Goal: Task Accomplishment & Management: Complete application form

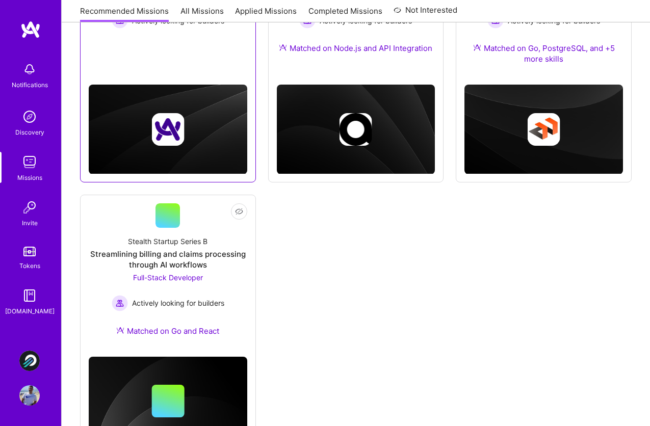
scroll to position [246, 0]
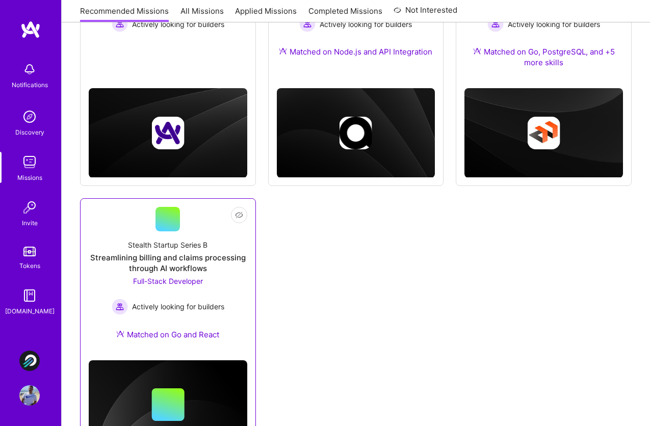
click at [243, 258] on div "Streamlining billing and claims processing through AI workflows" at bounding box center [168, 262] width 159 height 21
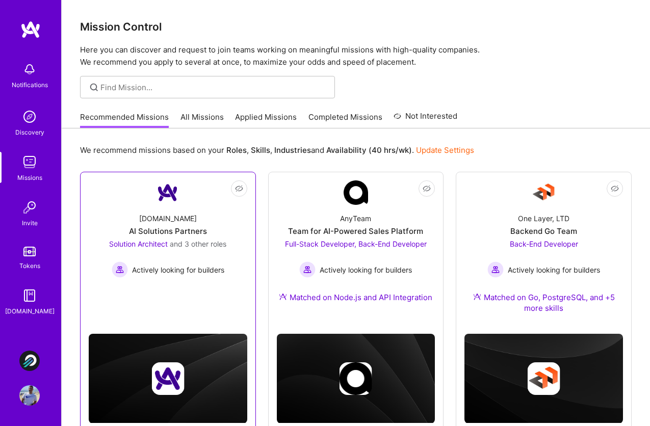
click at [200, 221] on div "[DOMAIN_NAME] AI Solutions Partners Solution Architect and 3 other roles Active…" at bounding box center [168, 241] width 159 height 73
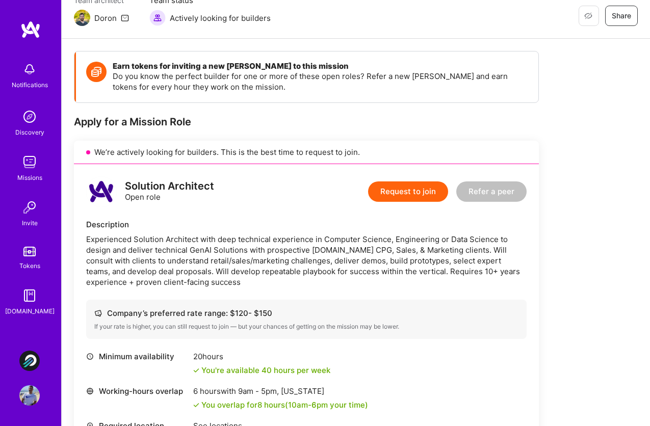
scroll to position [114, 0]
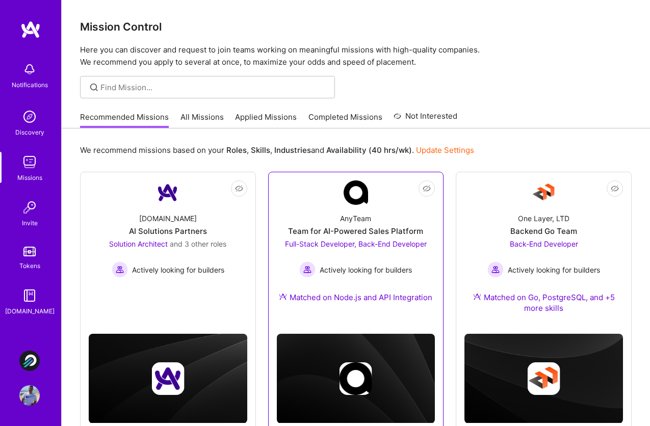
click at [349, 196] on img at bounding box center [356, 193] width 24 height 24
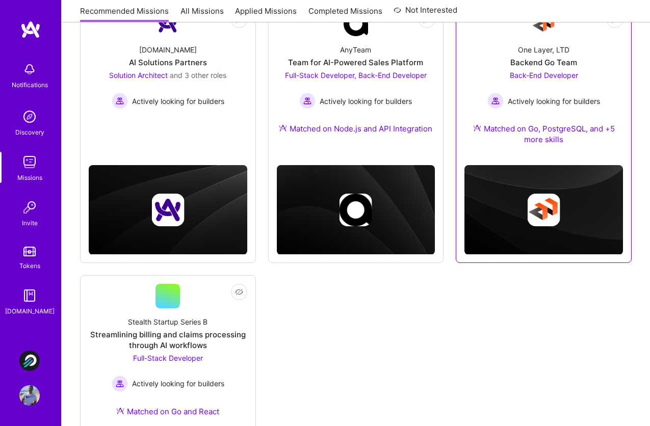
scroll to position [187, 0]
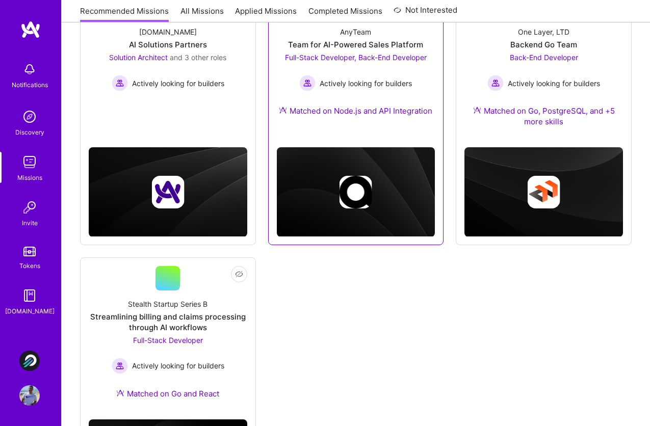
click at [392, 106] on div "Matched on Node.js and API Integration" at bounding box center [356, 111] width 154 height 11
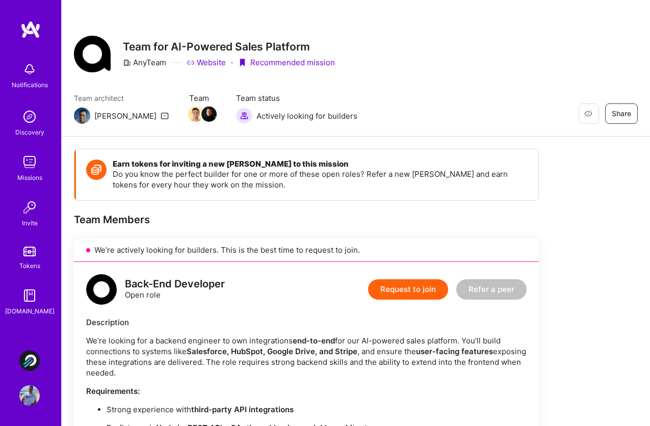
click at [410, 288] on button "Request to join" at bounding box center [408, 290] width 80 height 20
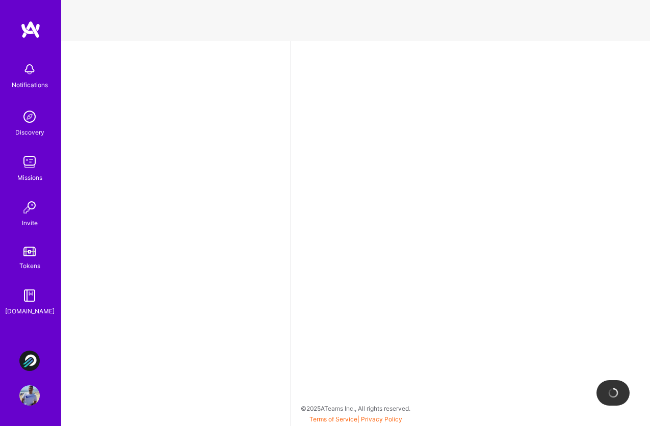
select select "BR"
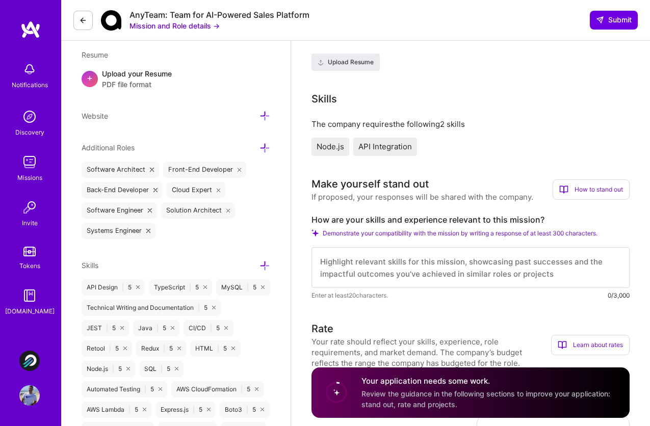
scroll to position [287, 0]
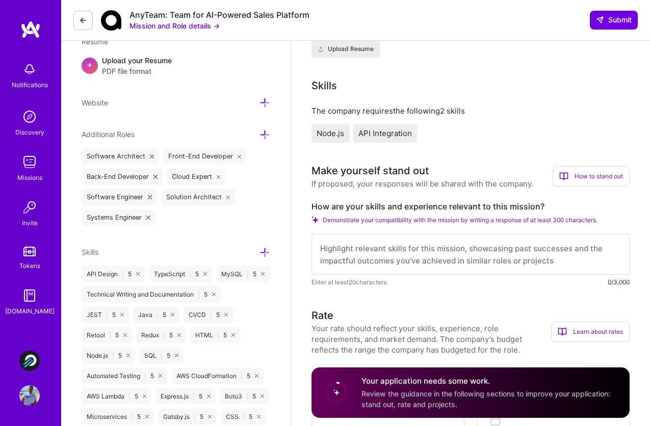
click at [522, 260] on textarea at bounding box center [471, 254] width 318 height 41
click at [515, 221] on span "Demonstrate your compatibility with the mission by writing a response of at lea…" at bounding box center [460, 220] width 275 height 8
click at [530, 268] on textarea "To enrich screen reader interactions, please activate Accessibility in Grammarl…" at bounding box center [471, 254] width 318 height 41
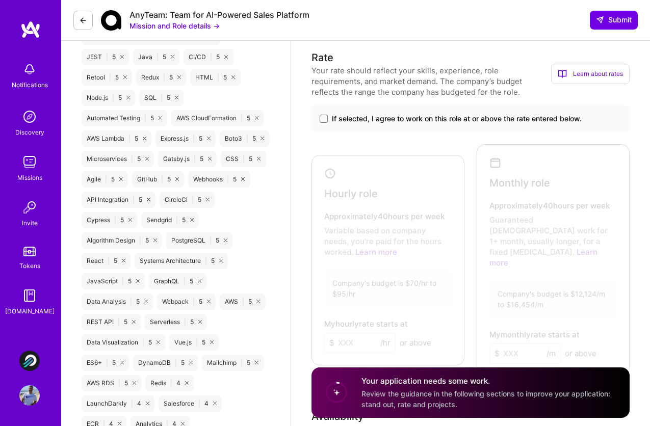
scroll to position [563, 0]
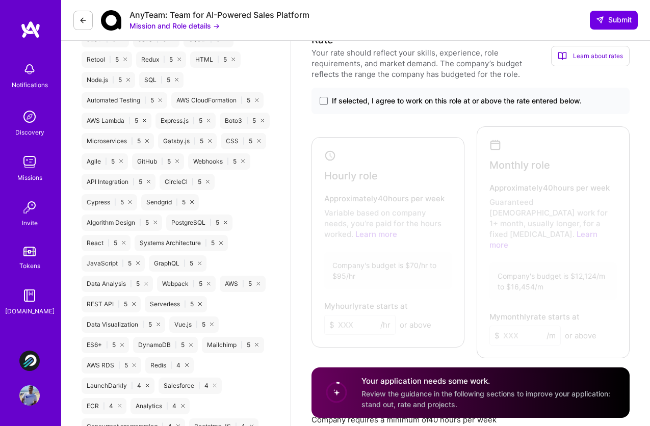
click at [423, 97] on span "If selected, I agree to work on this role at or above the rate entered below." at bounding box center [457, 101] width 250 height 10
click at [0, 0] on input "If selected, I agree to work on this role at or above the rate entered below." at bounding box center [0, 0] width 0 height 0
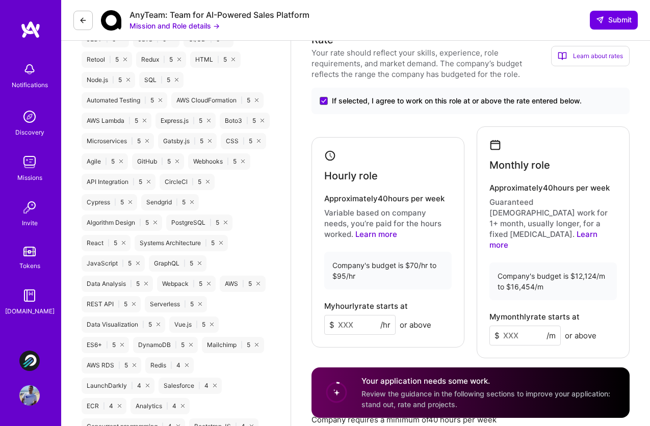
scroll to position [623, 0]
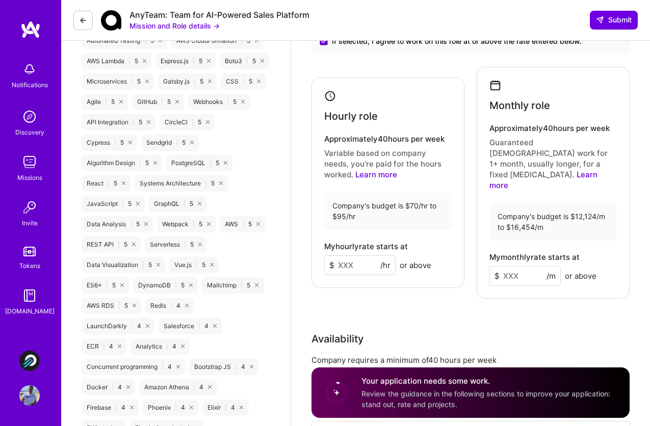
click at [362, 257] on input at bounding box center [359, 266] width 71 height 20
type input "95"
click at [515, 266] on input at bounding box center [525, 276] width 71 height 20
type input "15000"
click at [551, 281] on div "Rate Your rate should reflect your skills, experience, role requirements, and m…" at bounding box center [471, 223] width 318 height 503
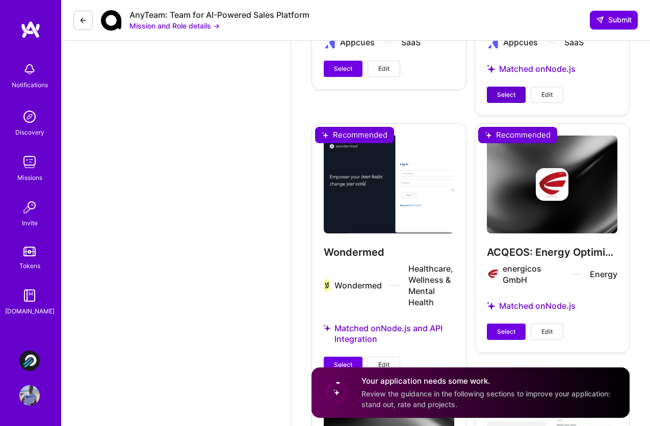
scroll to position [1672, 0]
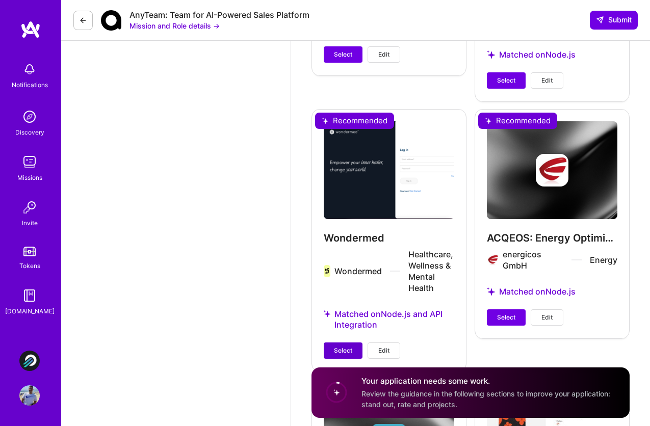
click at [337, 346] on span "Select" at bounding box center [343, 350] width 18 height 9
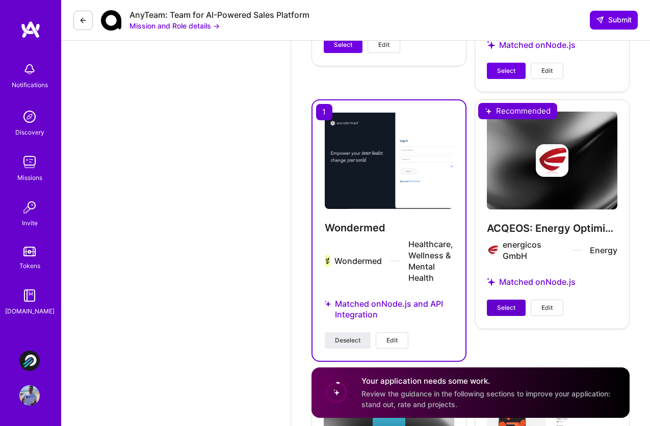
click at [503, 303] on span "Select" at bounding box center [506, 307] width 18 height 9
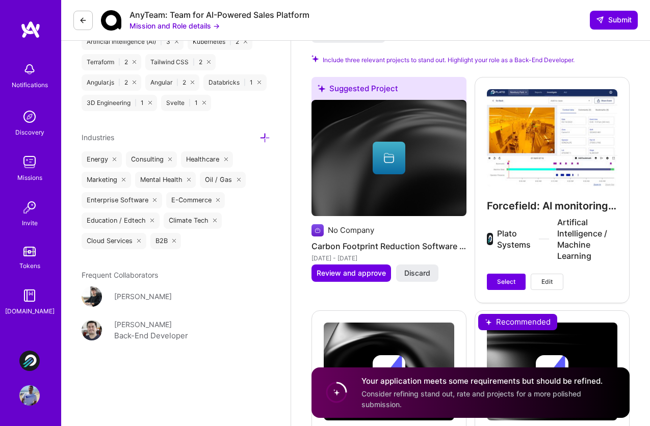
scroll to position [1225, 0]
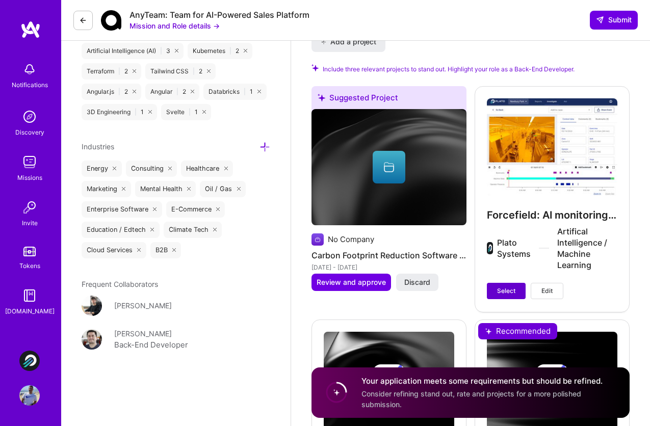
click at [510, 287] on span "Select" at bounding box center [506, 291] width 18 height 9
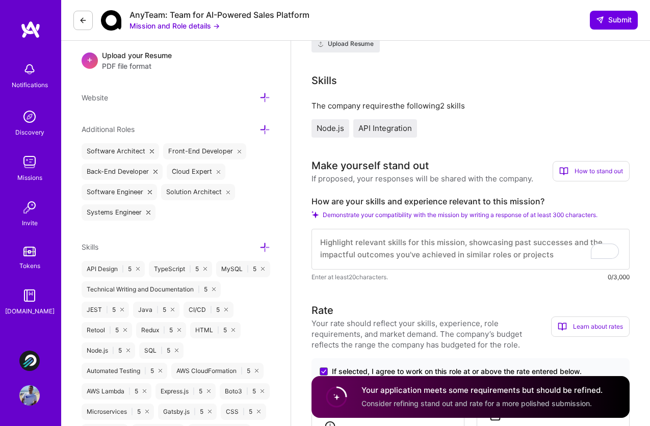
scroll to position [0, 0]
click at [524, 250] on textarea "To enrich screen reader interactions, please activate Accessibility in Grammarl…" at bounding box center [471, 249] width 318 height 41
click at [413, 250] on textarea "To enrich screen reader interactions, please activate Accessibility in Grammarl…" at bounding box center [471, 249] width 318 height 41
paste textarea "Hi! My name is [PERSON_NAME]. I'm a Software Engineer with more than a decade o…"
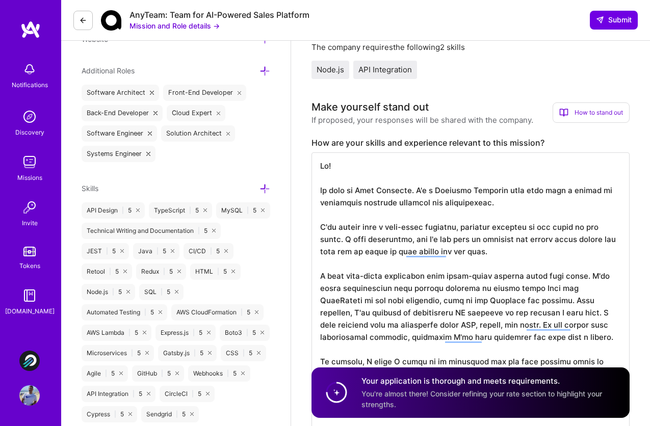
scroll to position [384, 0]
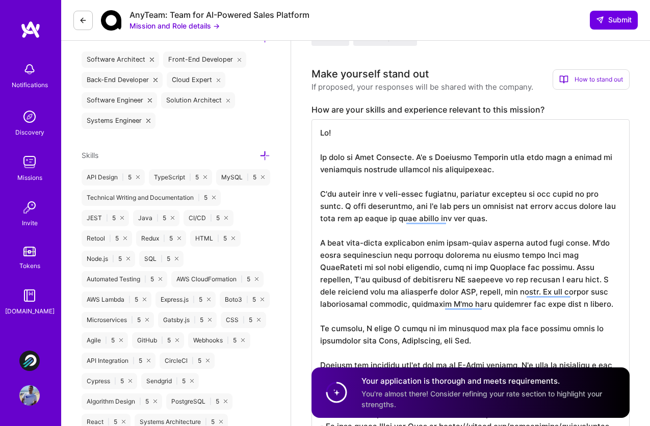
click at [495, 215] on textarea "To enrich screen reader interactions, please activate Accessibility in Grammarl…" at bounding box center [471, 311] width 318 height 384
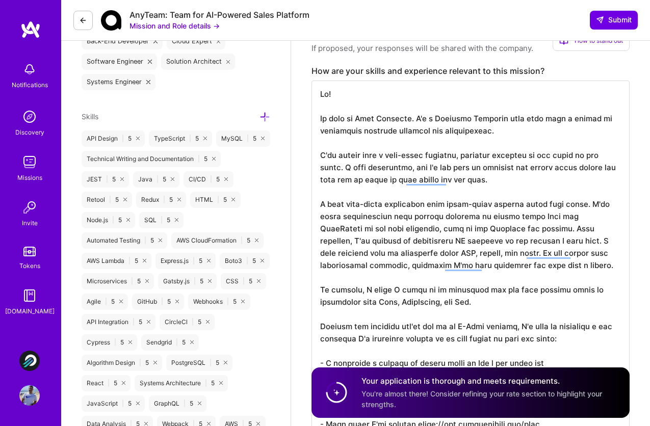
scroll to position [424, 0]
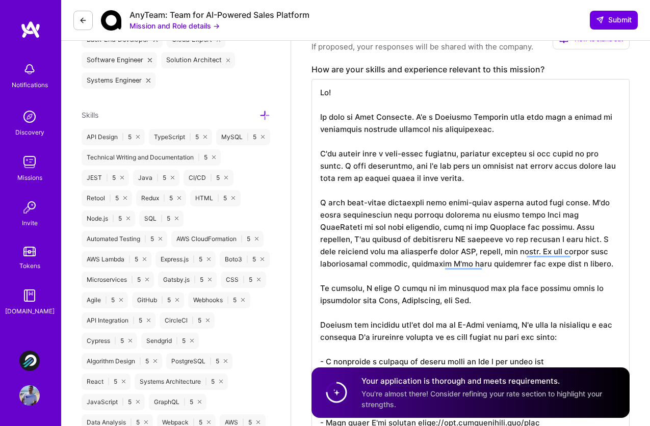
click at [443, 177] on textarea "To enrich screen reader interactions, please activate Accessibility in Grammarl…" at bounding box center [471, 271] width 318 height 384
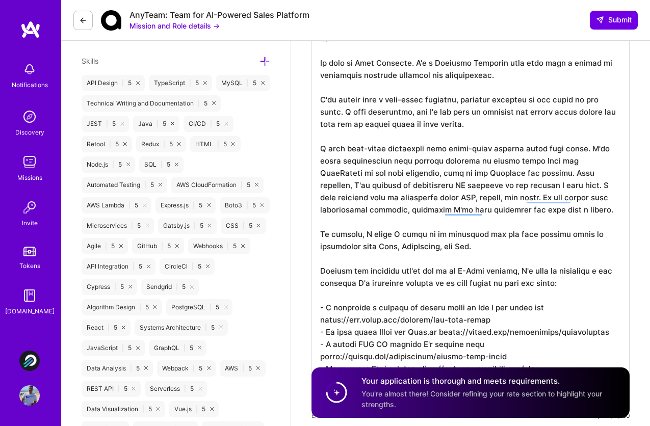
scroll to position [479, 0]
click at [568, 160] on textarea "To enrich screen reader interactions, please activate Accessibility in Grammarl…" at bounding box center [471, 216] width 318 height 384
click at [207, 27] on button "Mission and Role details →" at bounding box center [175, 25] width 90 height 11
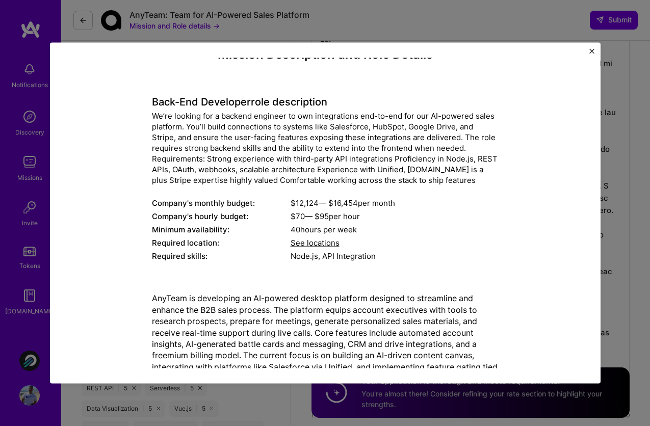
scroll to position [17, 0]
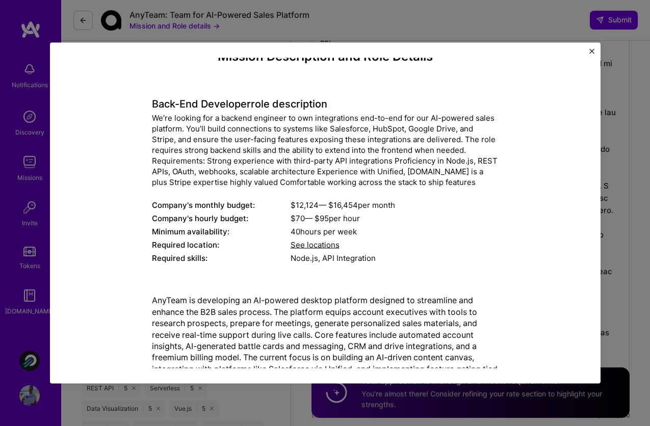
click at [592, 50] on img "Close" at bounding box center [592, 51] width 5 height 5
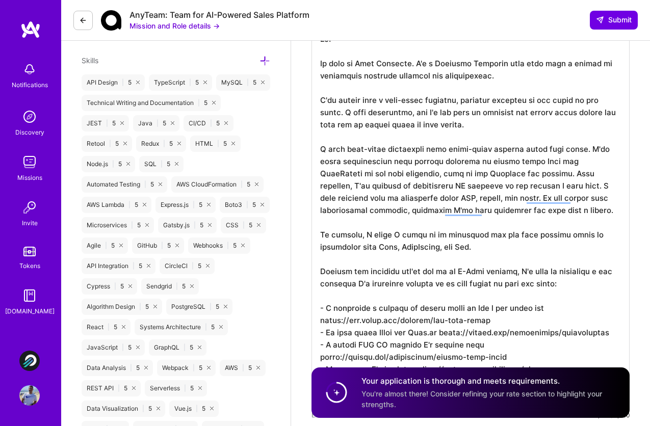
click at [526, 161] on textarea "To enrich screen reader interactions, please activate Accessibility in Grammarl…" at bounding box center [471, 216] width 318 height 384
click at [548, 161] on textarea "To enrich screen reader interactions, please activate Accessibility in Grammarl…" at bounding box center [471, 216] width 318 height 384
drag, startPoint x: 490, startPoint y: 173, endPoint x: 532, endPoint y: 227, distance: 68.7
click at [491, 174] on textarea "To enrich screen reader interactions, please activate Accessibility in Grammarl…" at bounding box center [471, 216] width 318 height 384
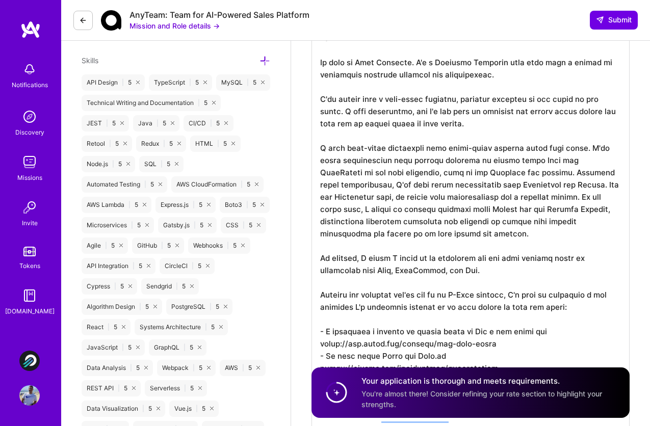
scroll to position [511, 0]
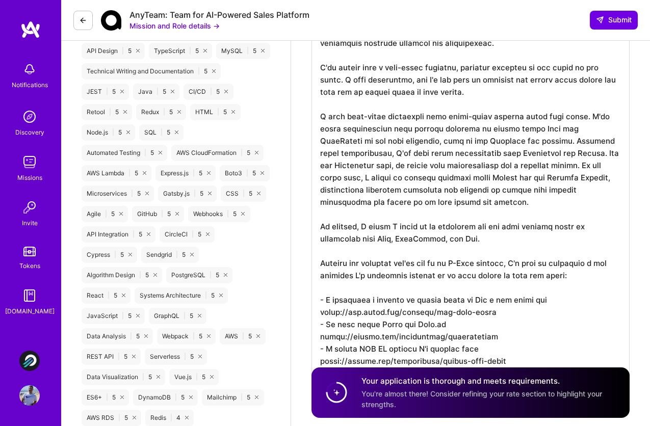
click at [475, 229] on textarea "To enrich screen reader interactions, please activate Accessibility in Grammarl…" at bounding box center [471, 197] width 318 height 408
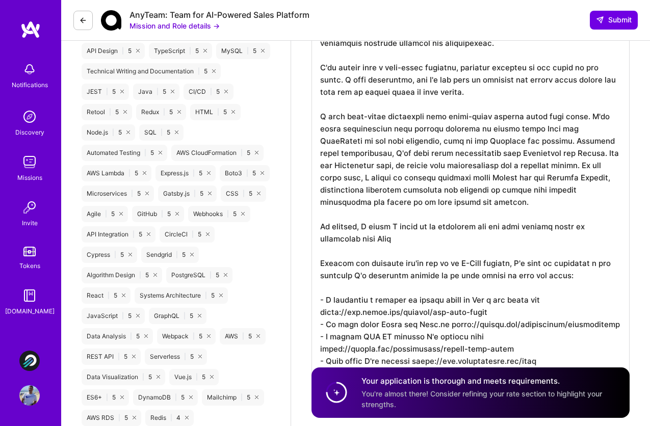
click at [211, 27] on button "Mission and Role details →" at bounding box center [175, 25] width 90 height 11
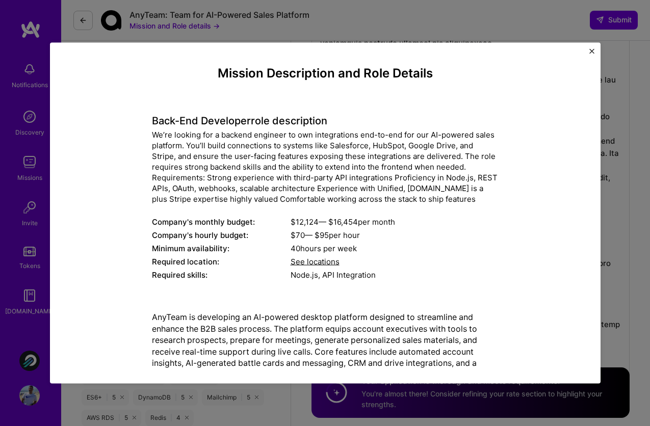
click at [591, 49] on img "Close" at bounding box center [592, 51] width 5 height 5
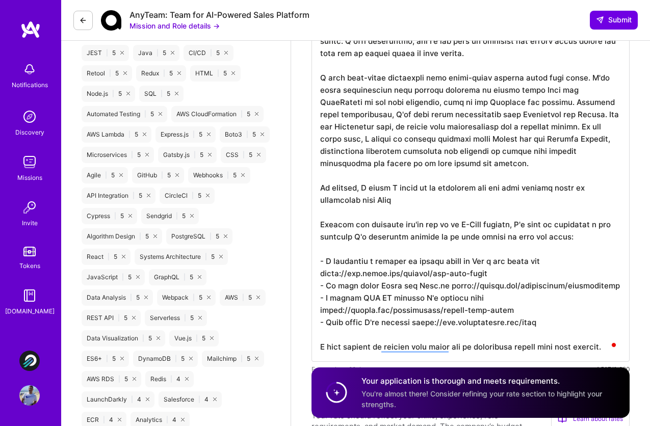
scroll to position [552, 0]
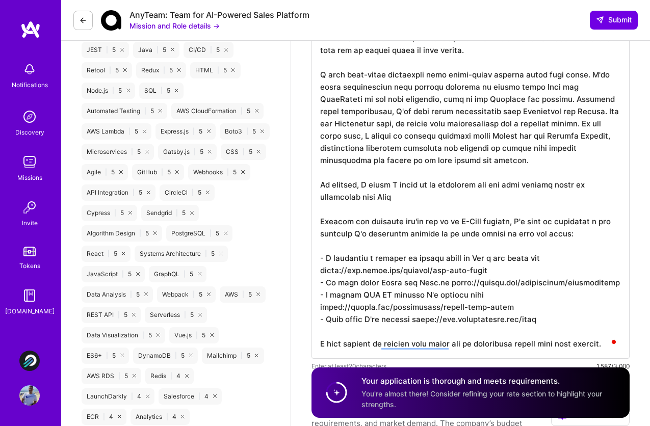
click at [539, 154] on textarea "To enrich screen reader interactions, please activate Accessibility in Grammarl…" at bounding box center [471, 155] width 318 height 408
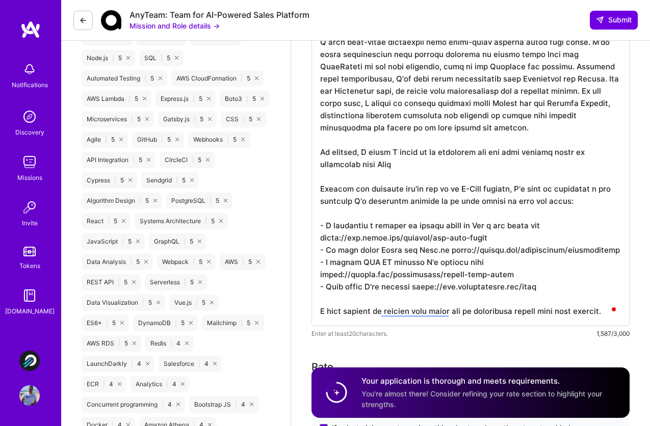
scroll to position [588, 0]
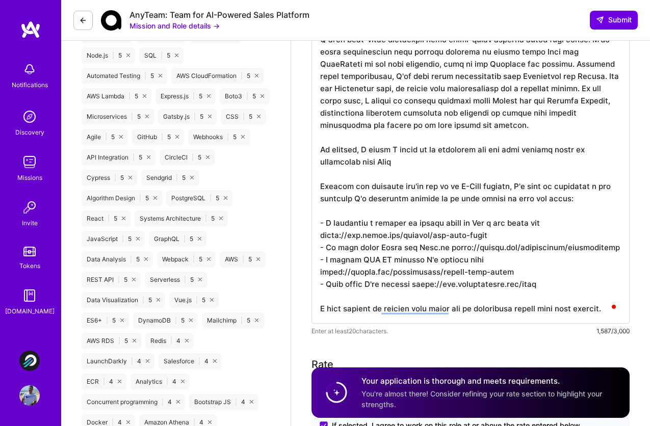
click at [540, 168] on textarea "To enrich screen reader interactions, please activate Accessibility in Grammarl…" at bounding box center [471, 120] width 318 height 408
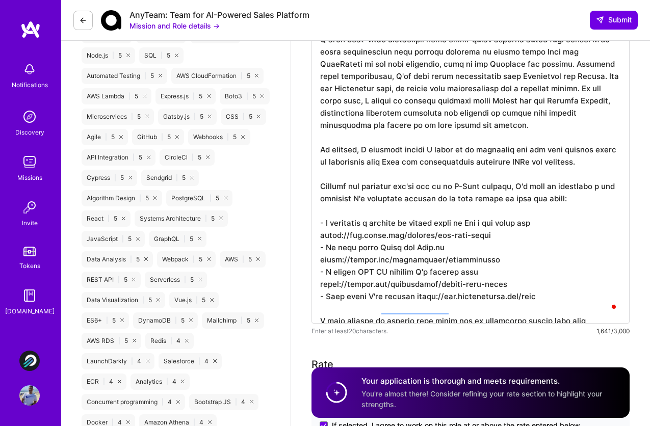
type textarea "Hi! My name is [PERSON_NAME]. I'm a Software Engineer with more than a decade o…"
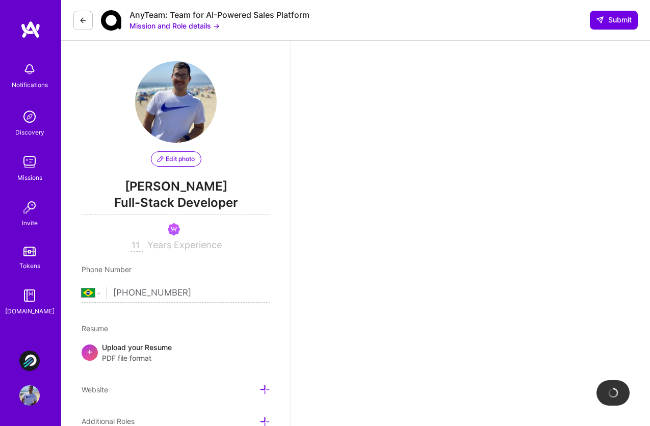
scroll to position [292, 0]
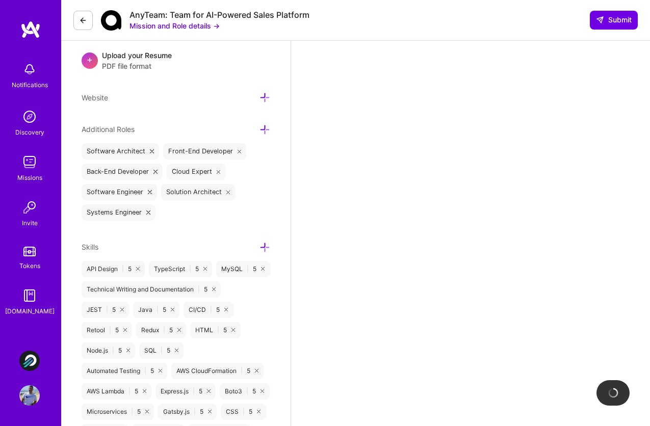
click at [34, 294] on img at bounding box center [29, 296] width 20 height 20
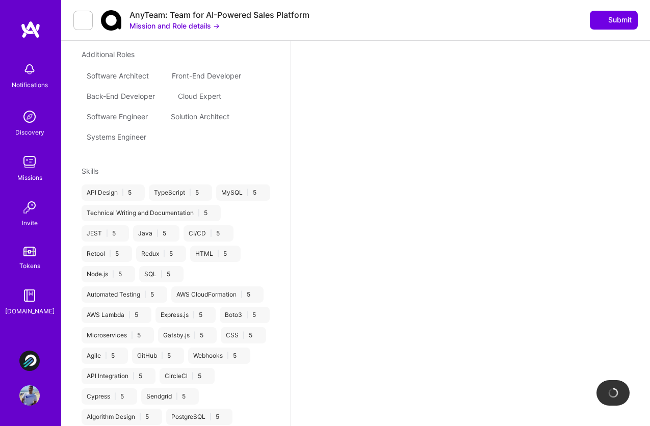
scroll to position [0, 0]
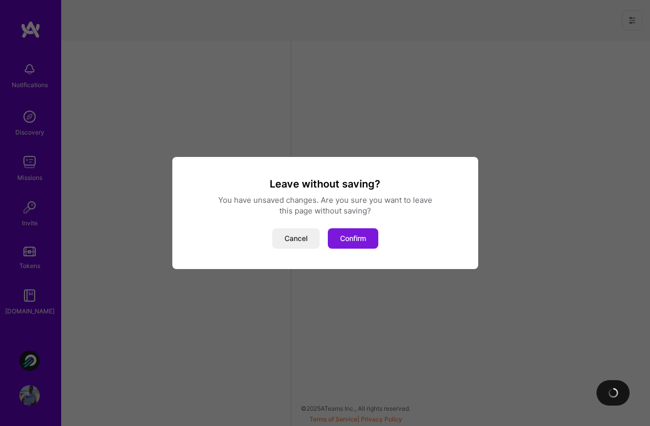
select select "BR"
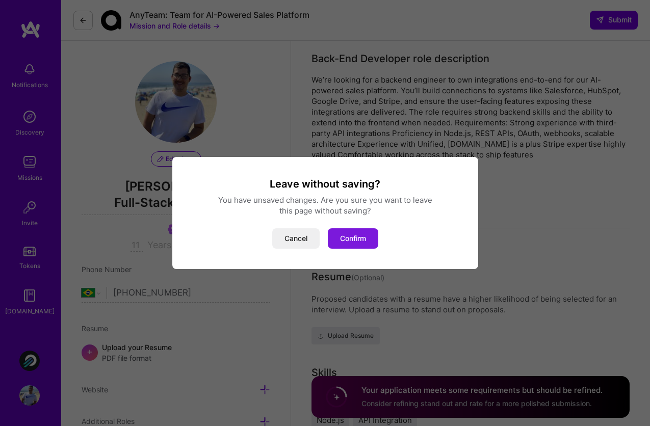
click at [356, 239] on button "Confirm" at bounding box center [353, 239] width 50 height 20
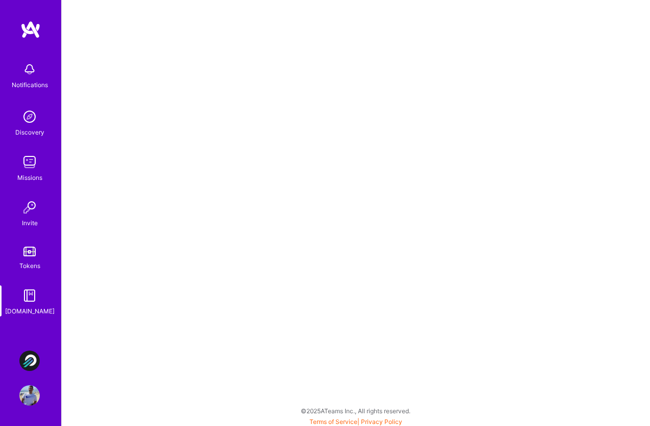
click at [31, 170] on img at bounding box center [29, 162] width 20 height 20
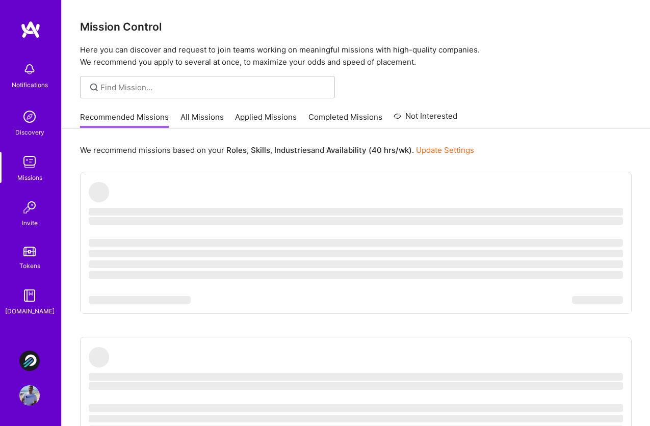
click at [202, 116] on link "All Missions" at bounding box center [202, 120] width 43 height 17
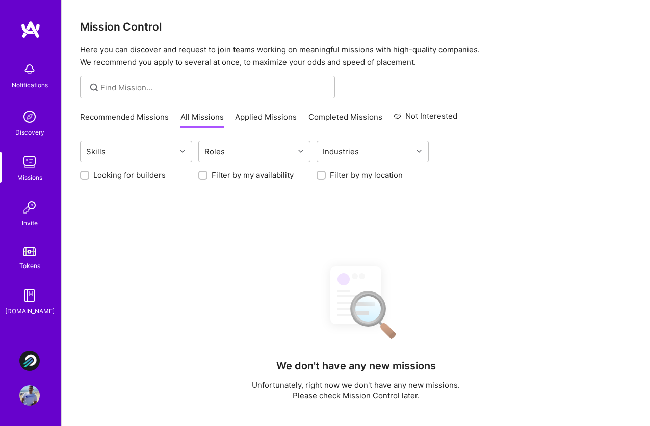
click at [278, 119] on link "Applied Missions" at bounding box center [266, 120] width 62 height 17
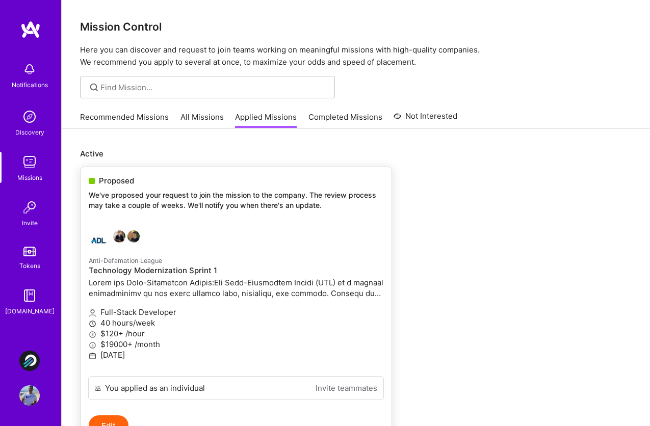
click at [183, 209] on p "We've proposed your request to join the mission to the company. The review proc…" at bounding box center [236, 200] width 295 height 20
click at [198, 204] on p "We've proposed your request to join the mission to the company. The review proc…" at bounding box center [236, 200] width 295 height 20
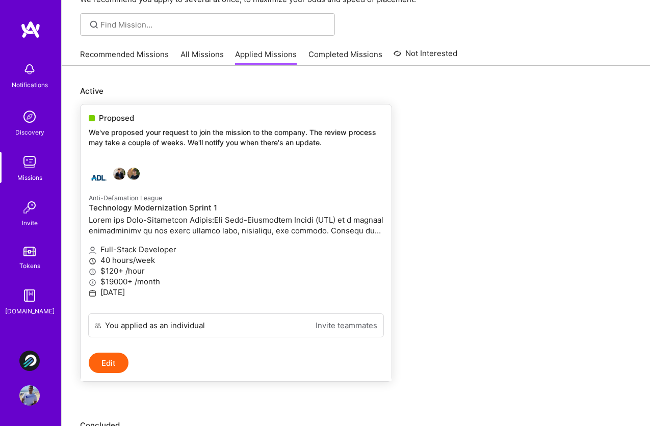
scroll to position [63, 0]
click at [108, 363] on button "Edit" at bounding box center [109, 362] width 40 height 20
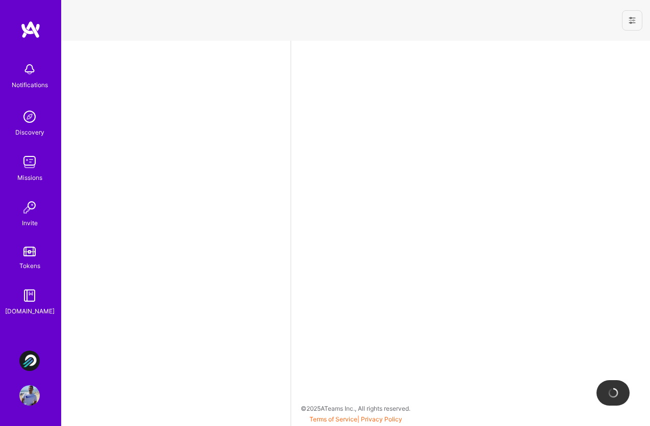
select select "BR"
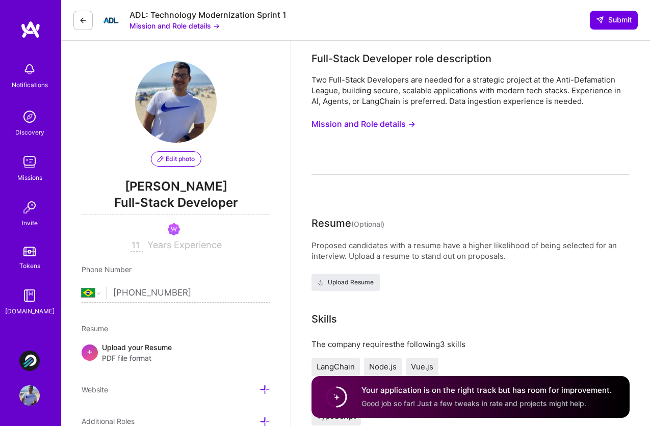
click at [402, 118] on button "Mission and Role details →" at bounding box center [364, 124] width 104 height 19
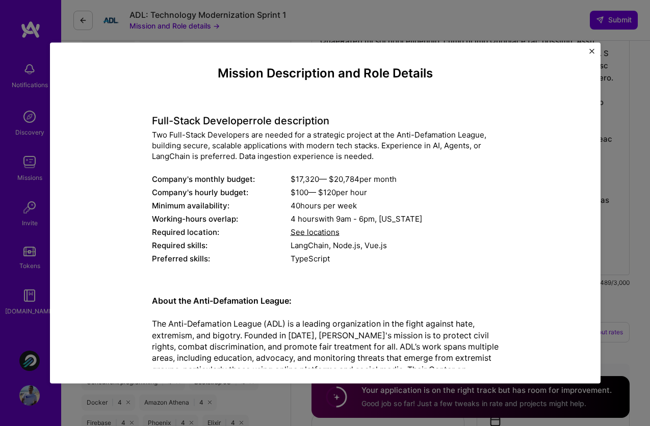
click at [592, 52] on img "Close" at bounding box center [592, 51] width 5 height 5
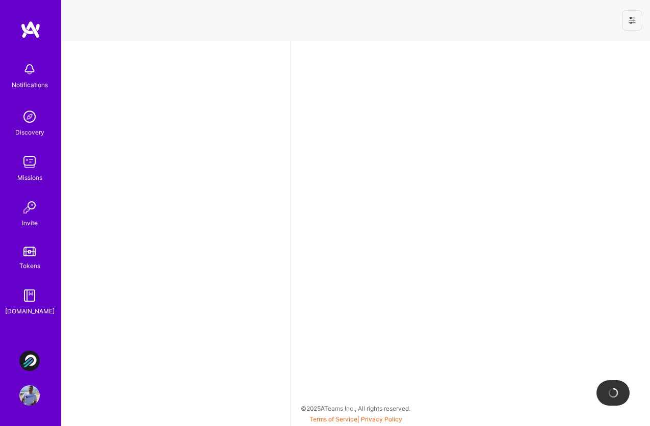
select select "BR"
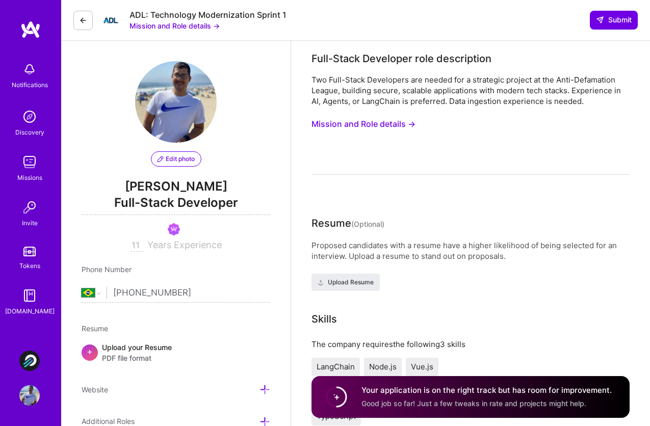
click at [486, 270] on div "Proposed candidates with a resume have a higher likelihood of being selected fo…" at bounding box center [471, 265] width 318 height 51
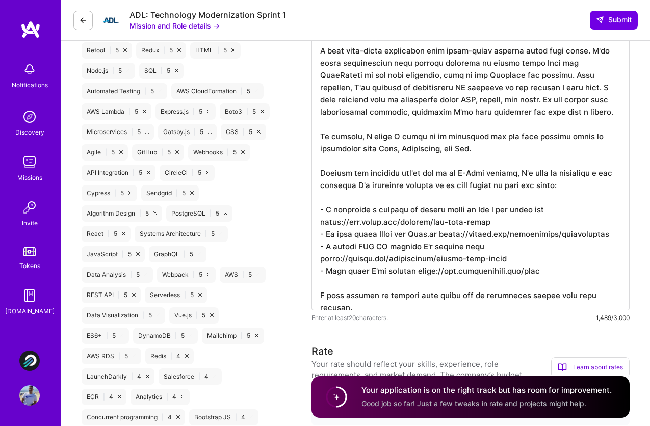
scroll to position [557, 0]
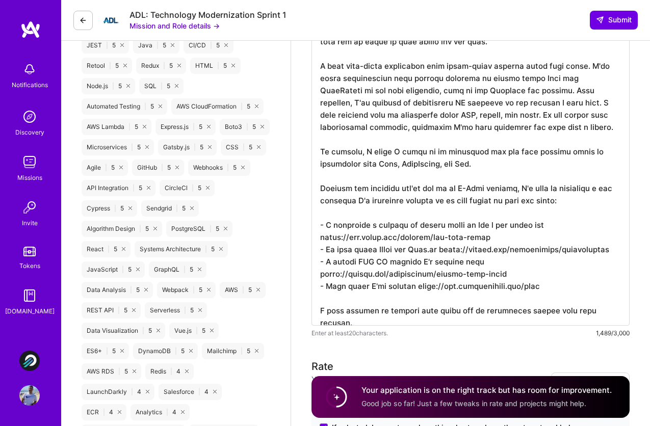
click at [473, 243] on textarea at bounding box center [471, 134] width 318 height 384
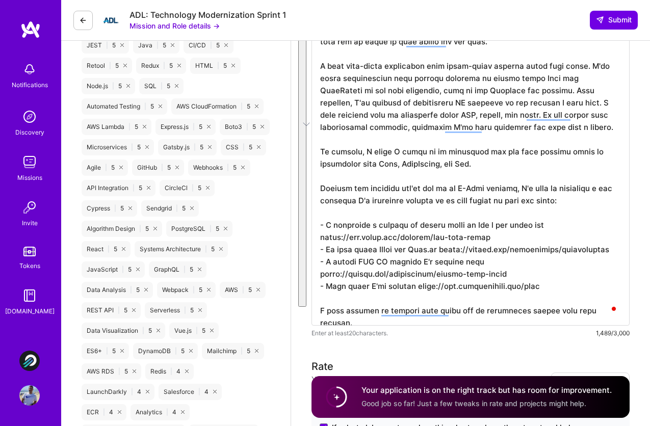
scroll to position [1, 0]
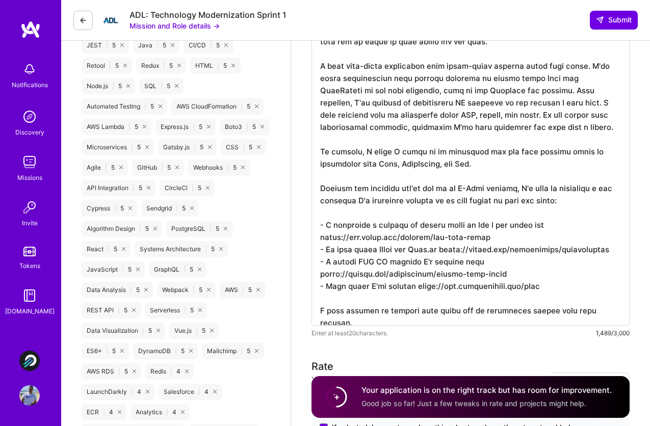
click at [450, 207] on textarea "To enrich screen reader interactions, please activate Accessibility in Grammarl…" at bounding box center [471, 134] width 318 height 384
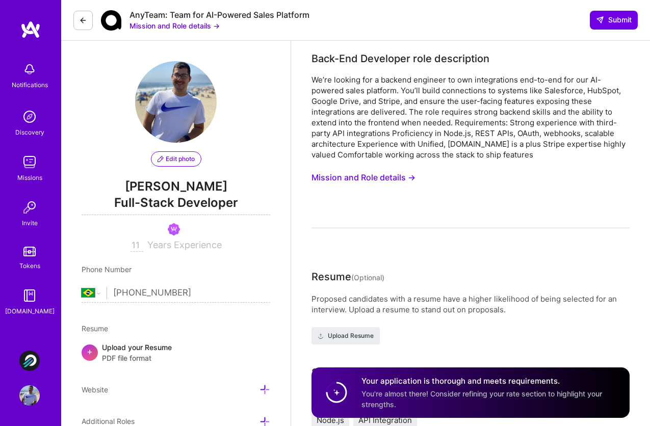
select select "BR"
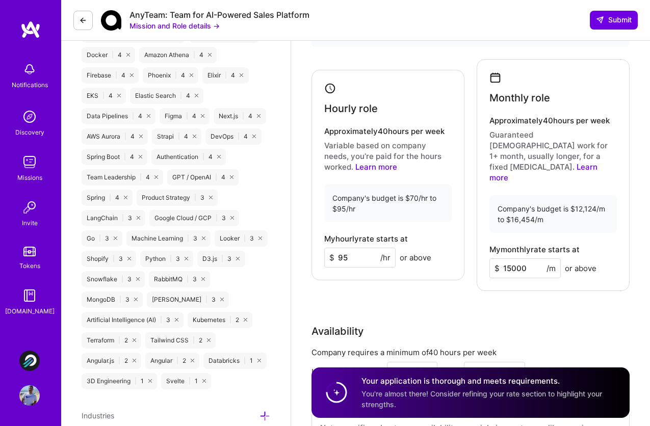
scroll to position [1, 0]
type textarea "Hi! My name is Juan Rivillas. I'm a Software Engineer with more than a decade o…"
click at [523, 259] on input "15000" at bounding box center [525, 269] width 71 height 20
type input "15500"
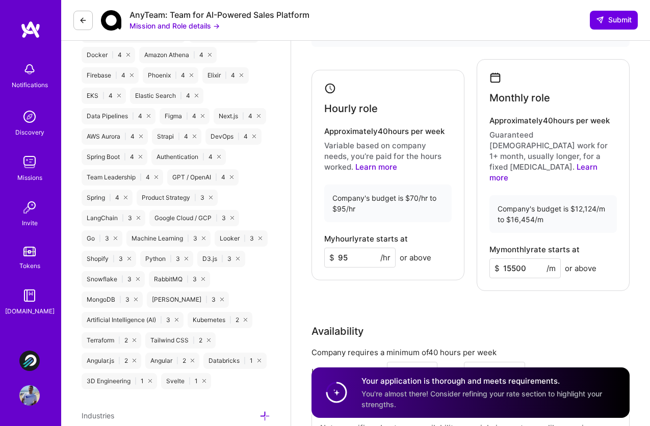
click at [554, 324] on div "Availability Company requires a minimum of 40 hours per week I am available fro…" at bounding box center [471, 396] width 318 height 144
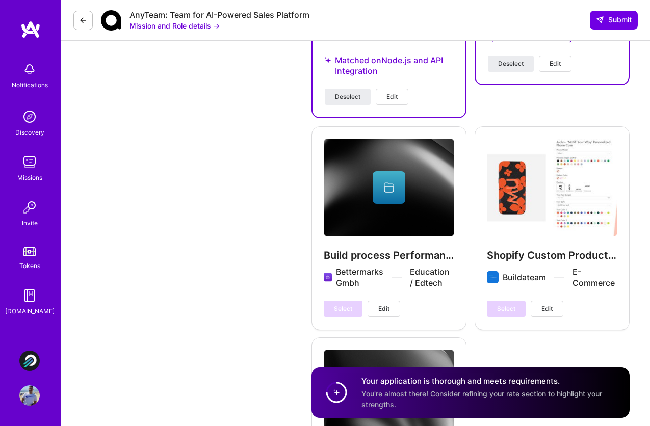
scroll to position [2246, 0]
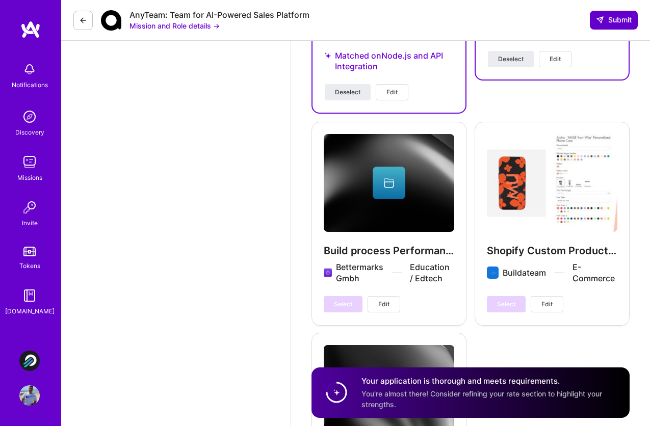
click at [619, 22] on span "Submit" at bounding box center [614, 20] width 36 height 10
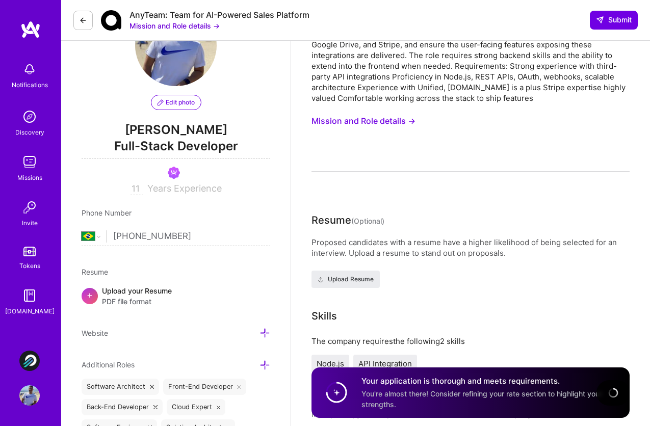
scroll to position [0, 0]
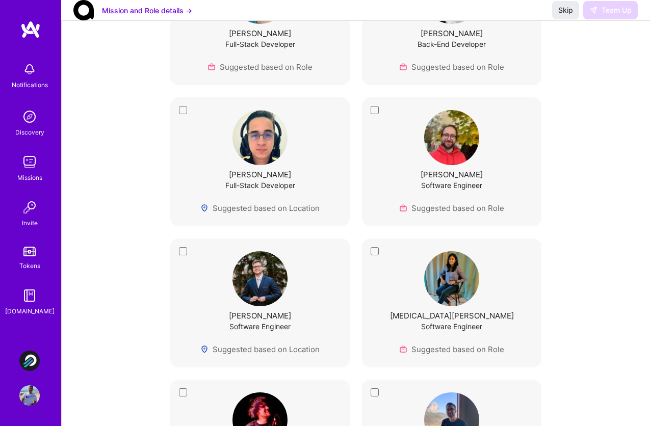
scroll to position [1760, 0]
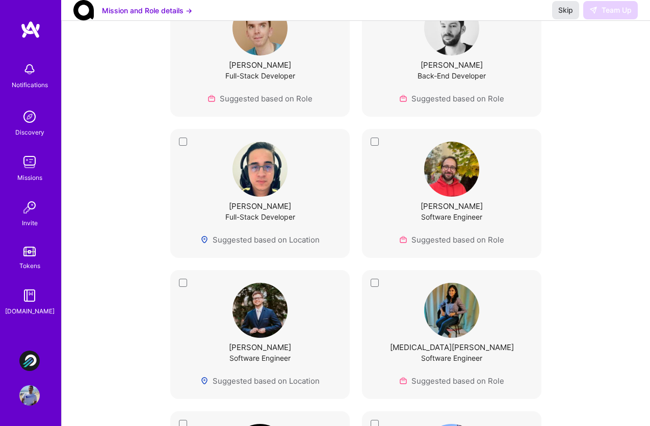
click at [567, 19] on button "Skip" at bounding box center [565, 10] width 27 height 18
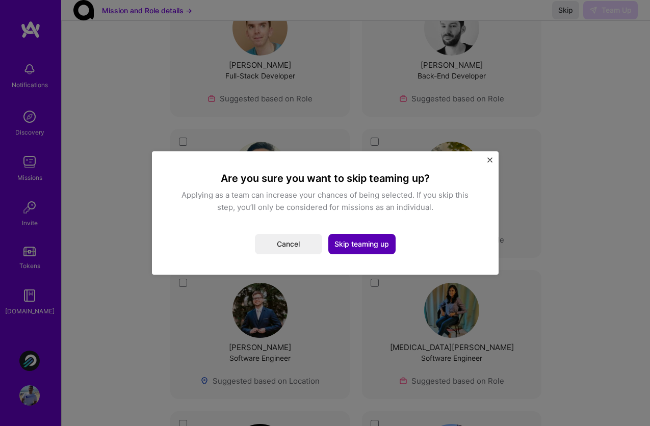
click at [365, 244] on button "Skip teaming up" at bounding box center [361, 244] width 67 height 20
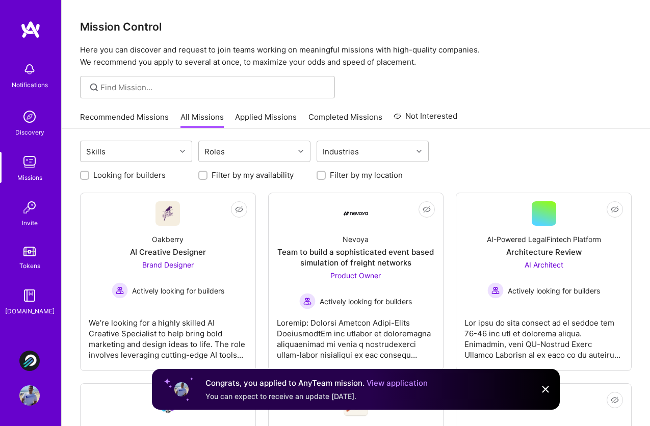
click at [397, 383] on link "View application" at bounding box center [397, 383] width 61 height 10
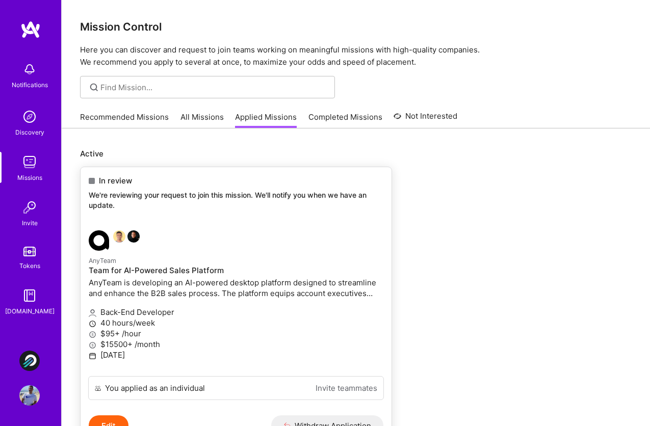
click at [302, 299] on div "AnyTeam Team for AI-Powered Sales Platform AnyTeam is developing an AI-powered …" at bounding box center [236, 278] width 295 height 46
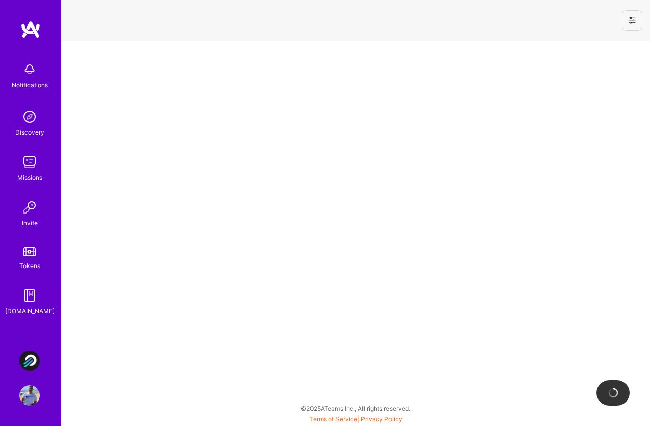
select select "BR"
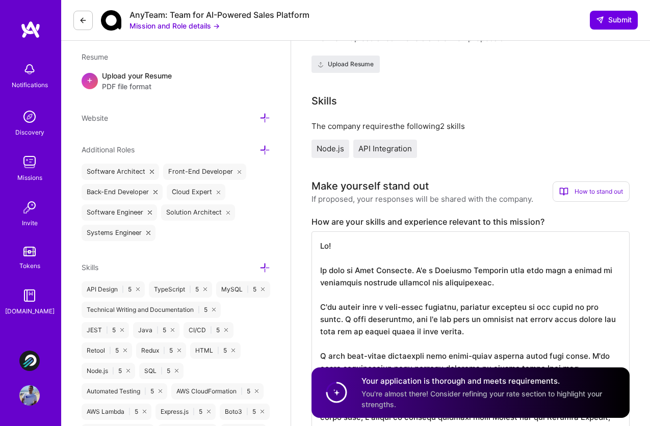
scroll to position [286, 0]
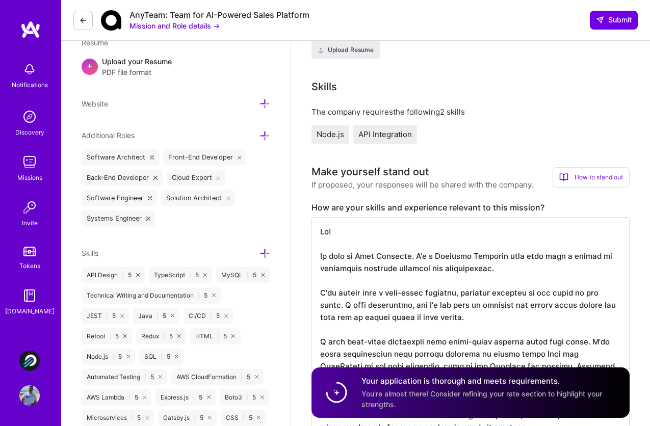
click at [428, 242] on textarea "To enrich screen reader interactions, please activate Accessibility in Grammarl…" at bounding box center [471, 409] width 318 height 384
